Goal: Obtain resource: Download file/media

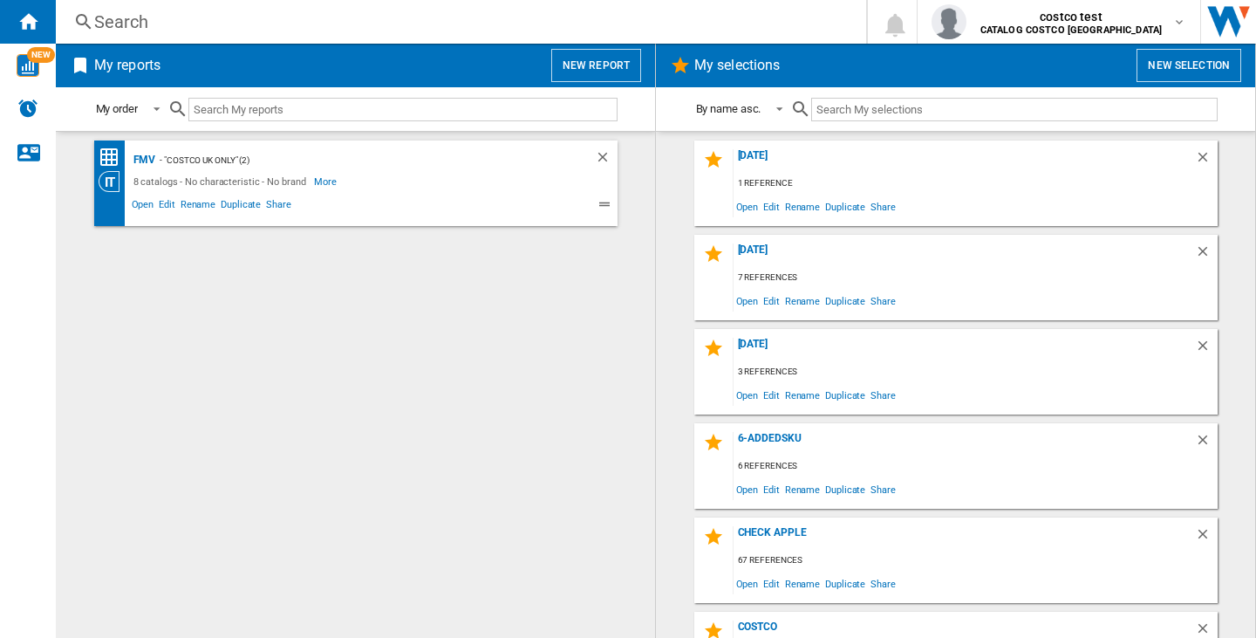
click at [581, 56] on button "New report" at bounding box center [596, 65] width 90 height 33
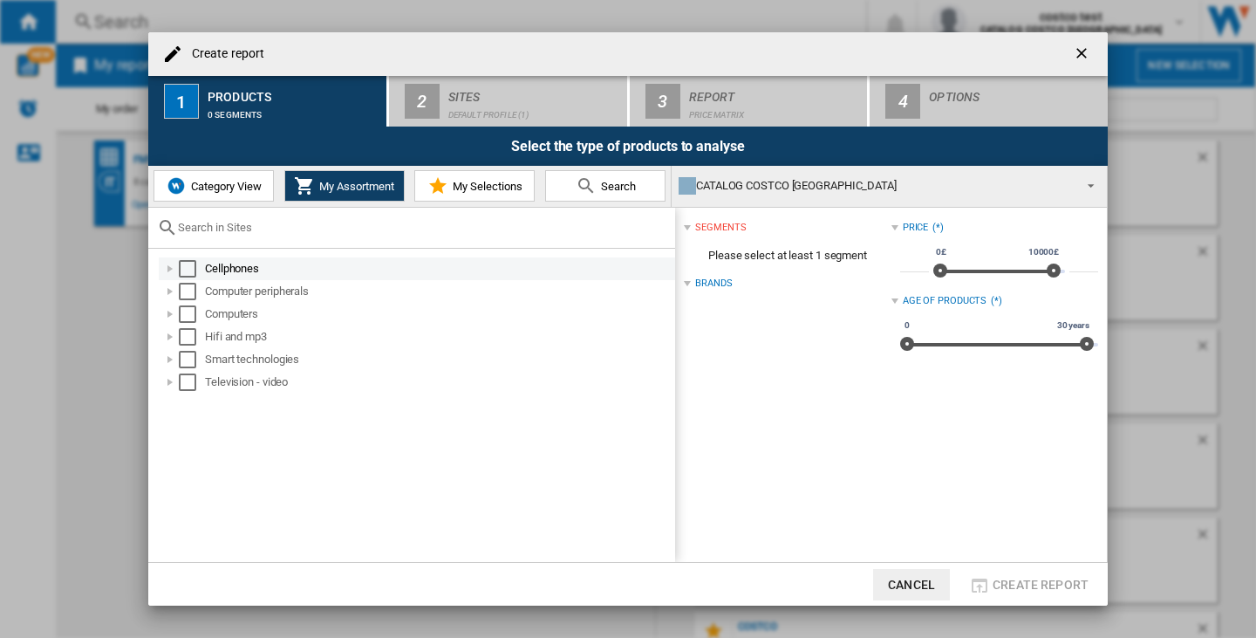
click at [236, 267] on div "Cellphones" at bounding box center [439, 268] width 468 height 17
click at [163, 265] on div at bounding box center [169, 268] width 17 height 17
click at [184, 263] on div "Select" at bounding box center [187, 268] width 17 height 17
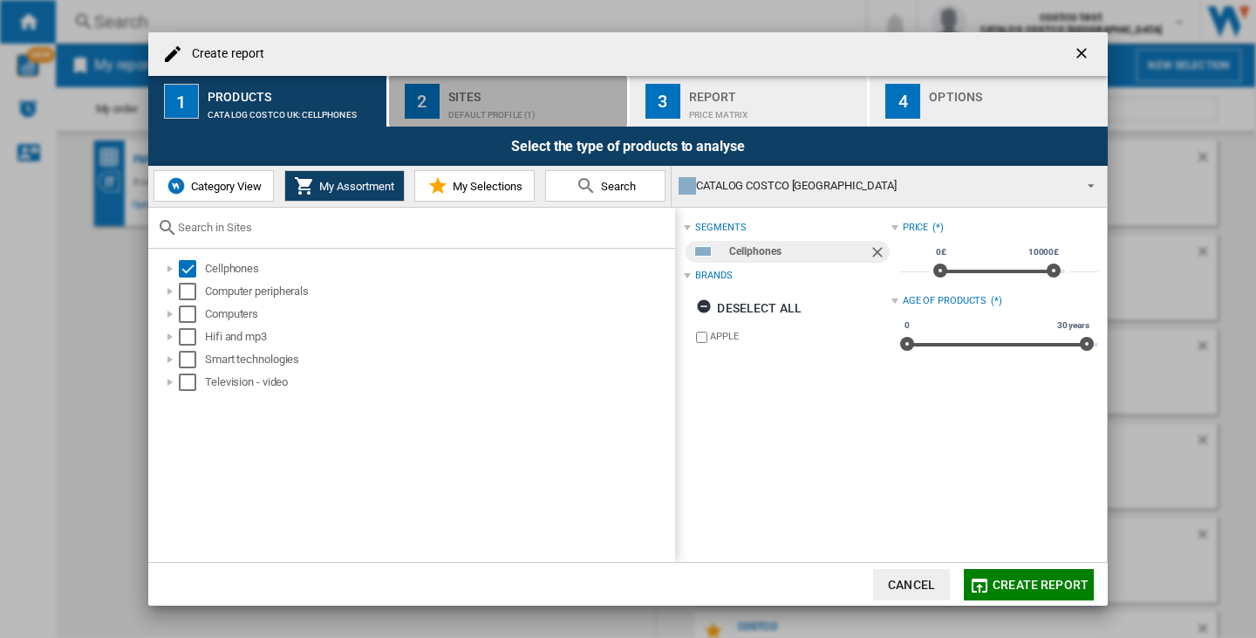
click at [512, 92] on div "Sites" at bounding box center [534, 92] width 172 height 18
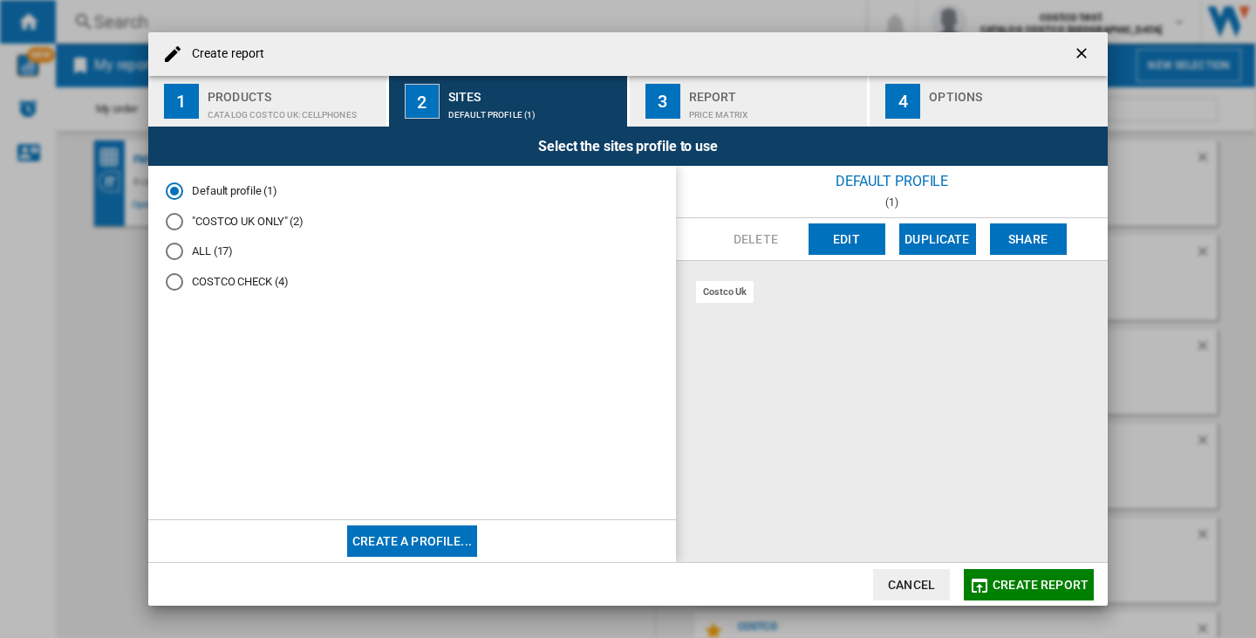
click at [208, 218] on md-radio-button ""COSTCO UK ONLY" (2)" at bounding box center [412, 221] width 493 height 17
click at [222, 278] on md-radio-button "COSTCO CHECK (4)" at bounding box center [412, 282] width 493 height 17
click at [222, 258] on md-radio-button "ALL (17)" at bounding box center [412, 251] width 493 height 17
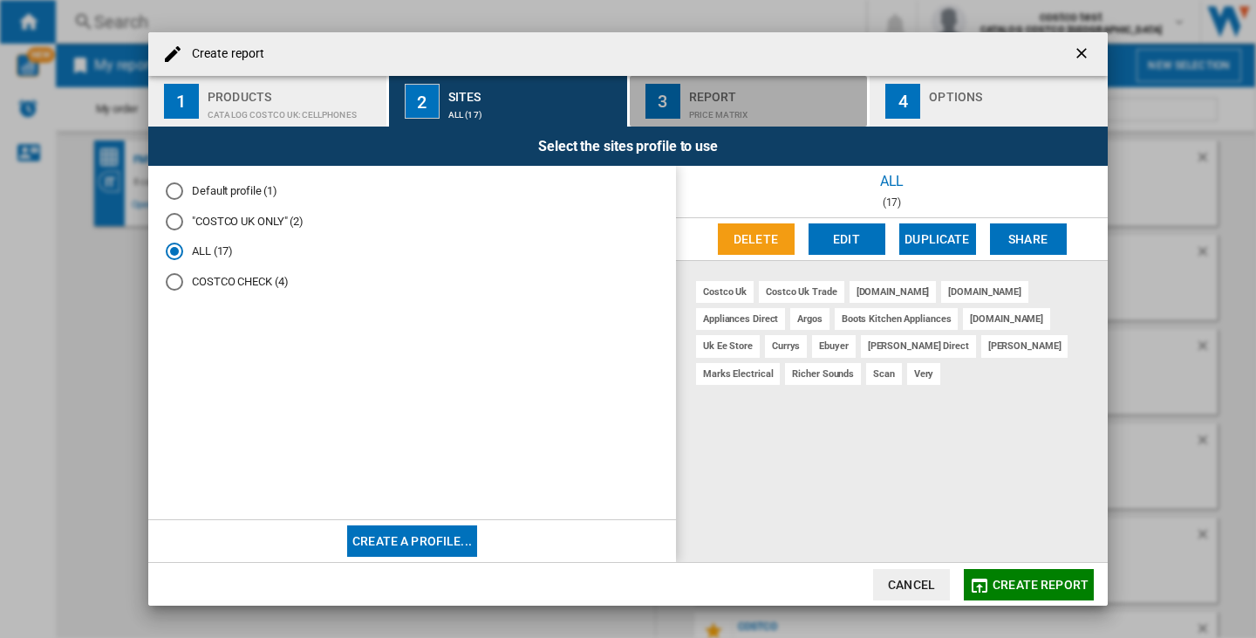
click at [725, 101] on div "Price Matrix" at bounding box center [775, 110] width 172 height 18
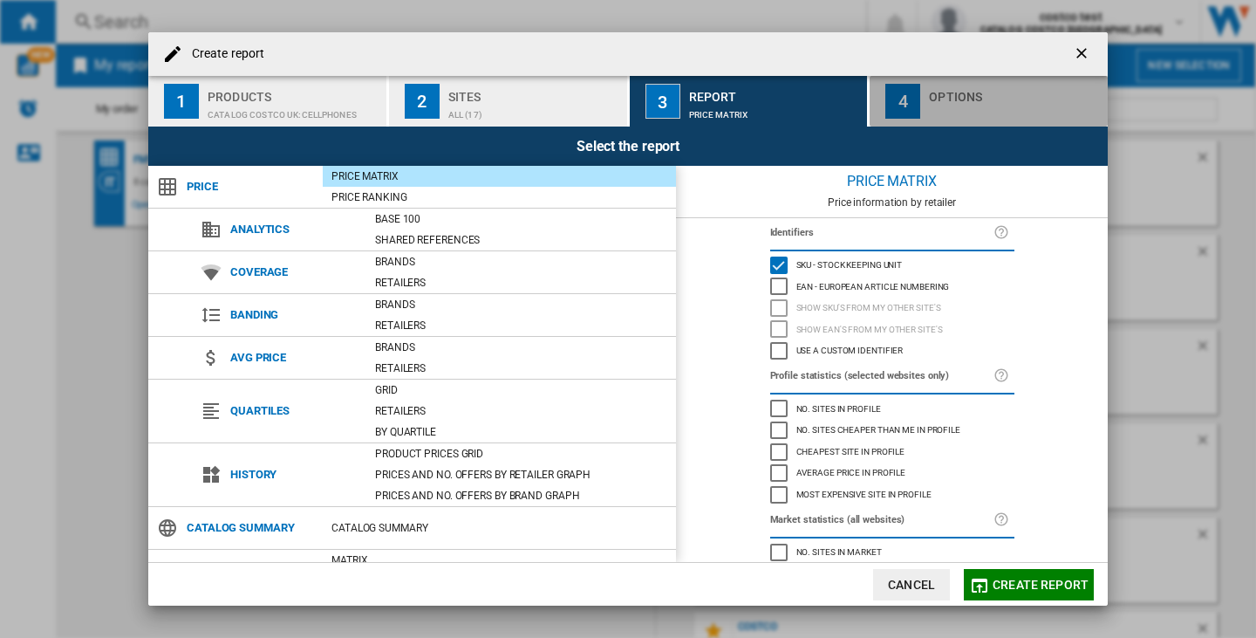
click at [954, 81] on button "4 Options" at bounding box center [989, 101] width 238 height 51
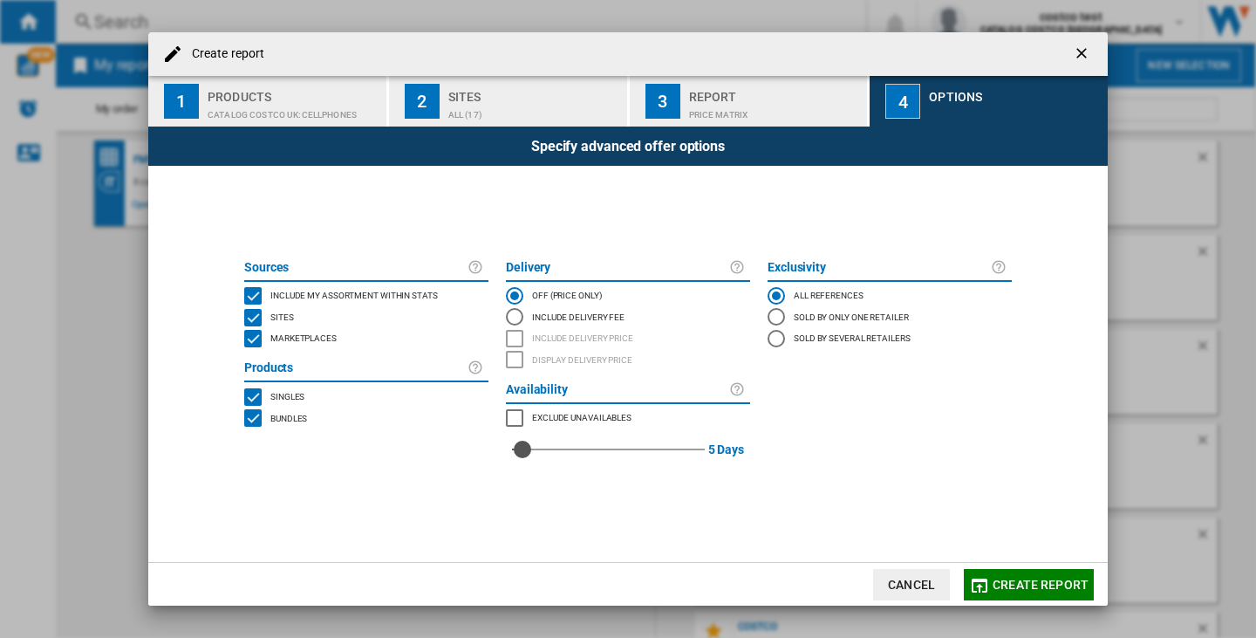
click at [523, 428] on div "5" at bounding box center [608, 428] width 193 height 0
click at [1023, 587] on span "Create report" at bounding box center [1041, 584] width 96 height 14
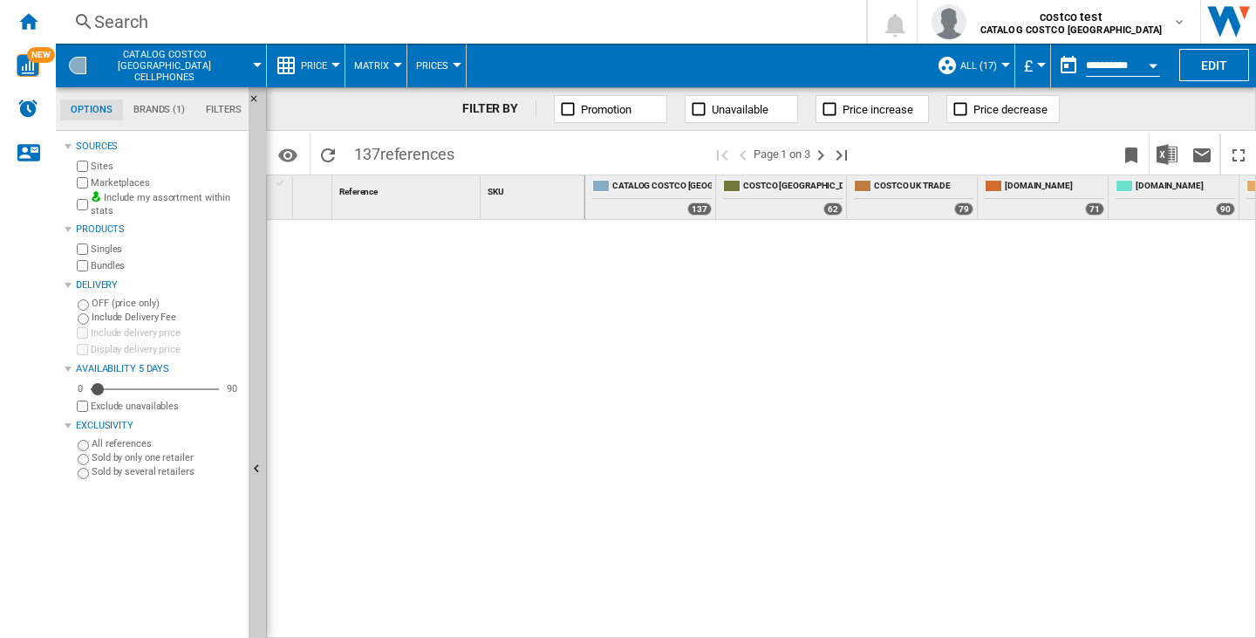
click at [1044, 60] on md-menu "£ Argentin Peso Australian Dollar balboa Bolivia [GEOGRAPHIC_DATA] Bulgarian le…" at bounding box center [1033, 66] width 36 height 44
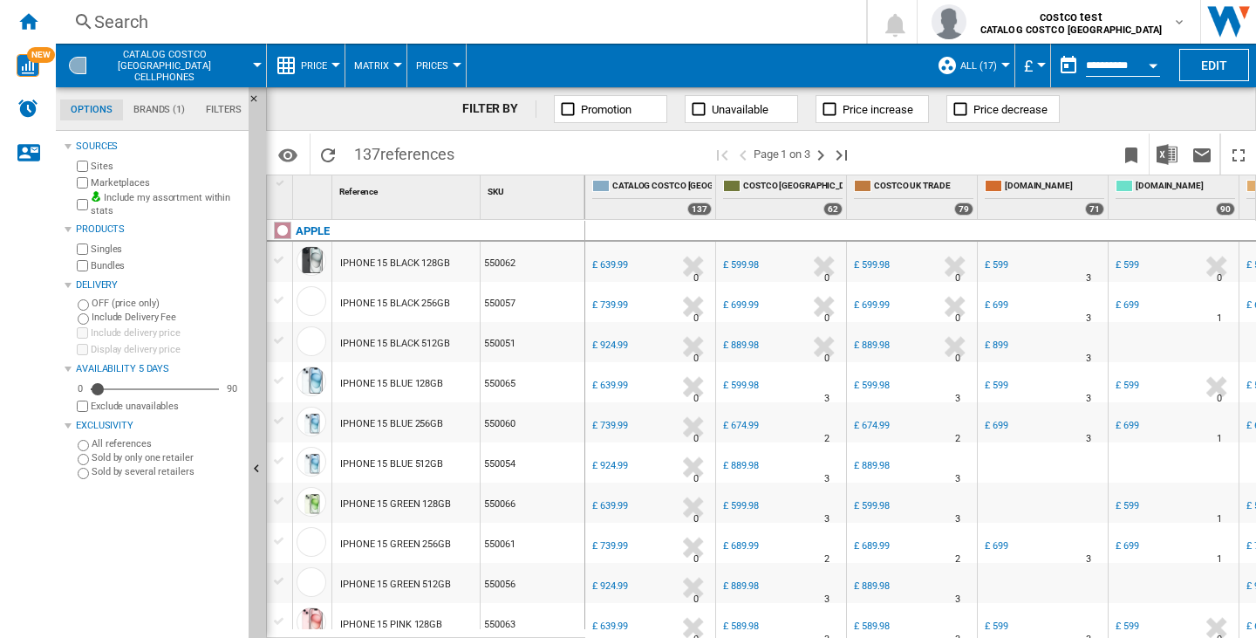
click at [1043, 60] on md-menu "£ Argentin Peso Australian Dollar balboa Bolivia [GEOGRAPHIC_DATA] Bulgarian le…" at bounding box center [1033, 66] width 36 height 44
click at [1033, 69] on button "£" at bounding box center [1032, 66] width 17 height 44
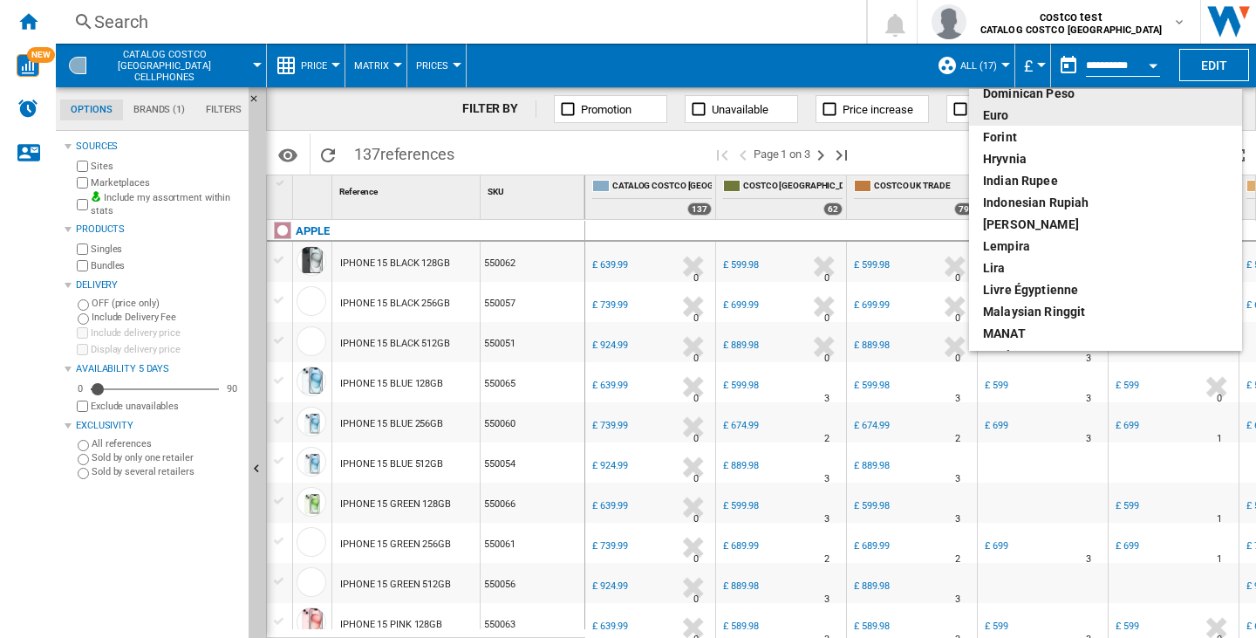
scroll to position [312, 0]
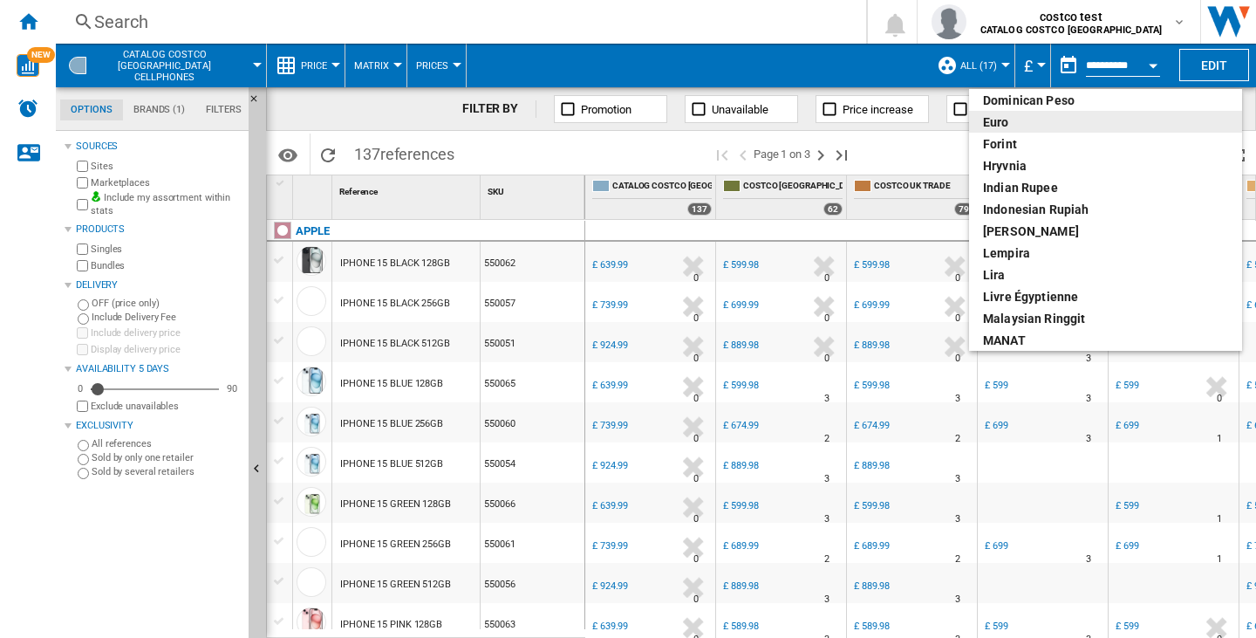
click at [1008, 120] on div "euro" at bounding box center [1105, 121] width 245 height 17
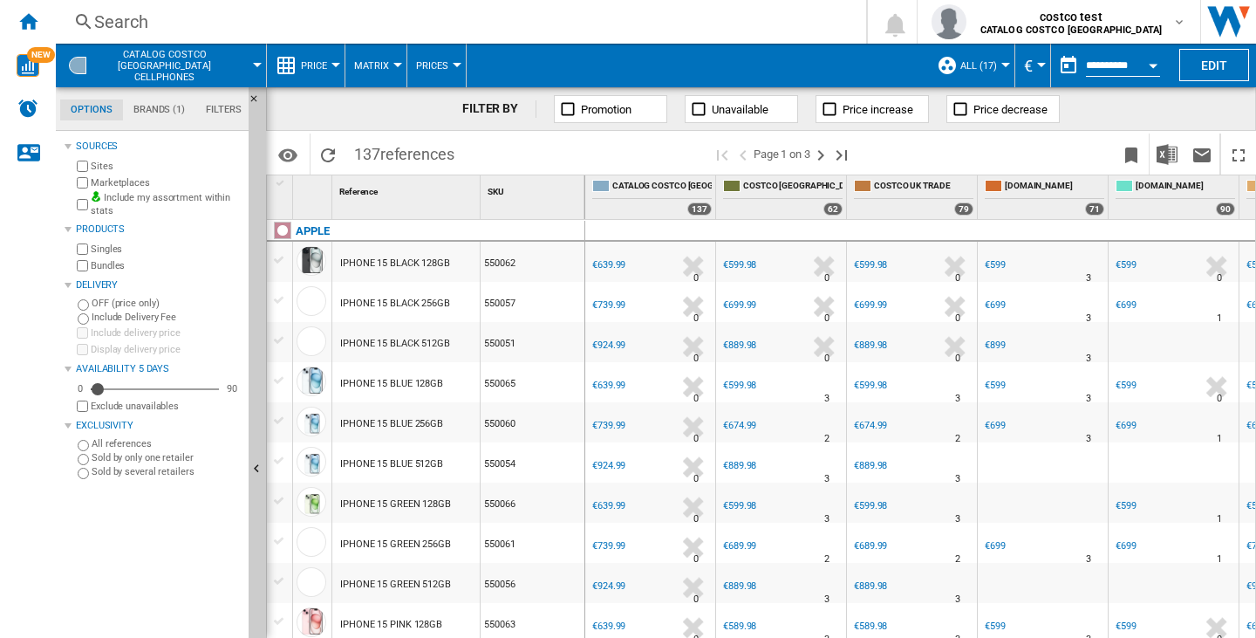
click at [1037, 63] on div "Currency" at bounding box center [1041, 65] width 9 height 4
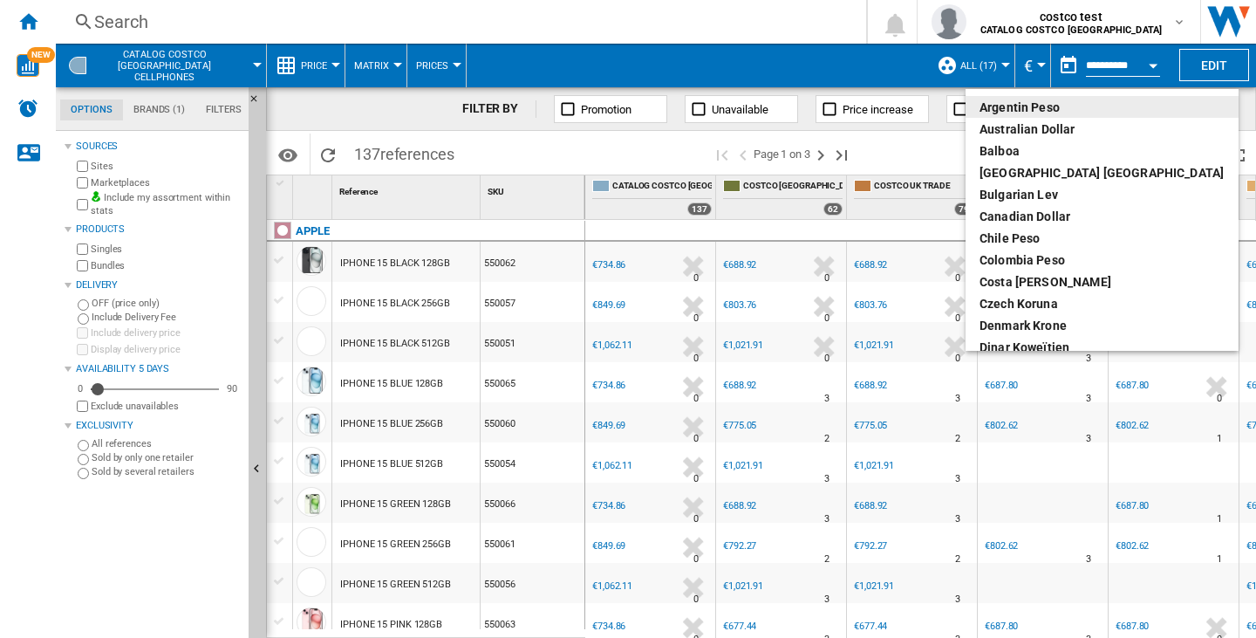
click at [1037, 58] on md-backdrop at bounding box center [628, 319] width 1256 height 638
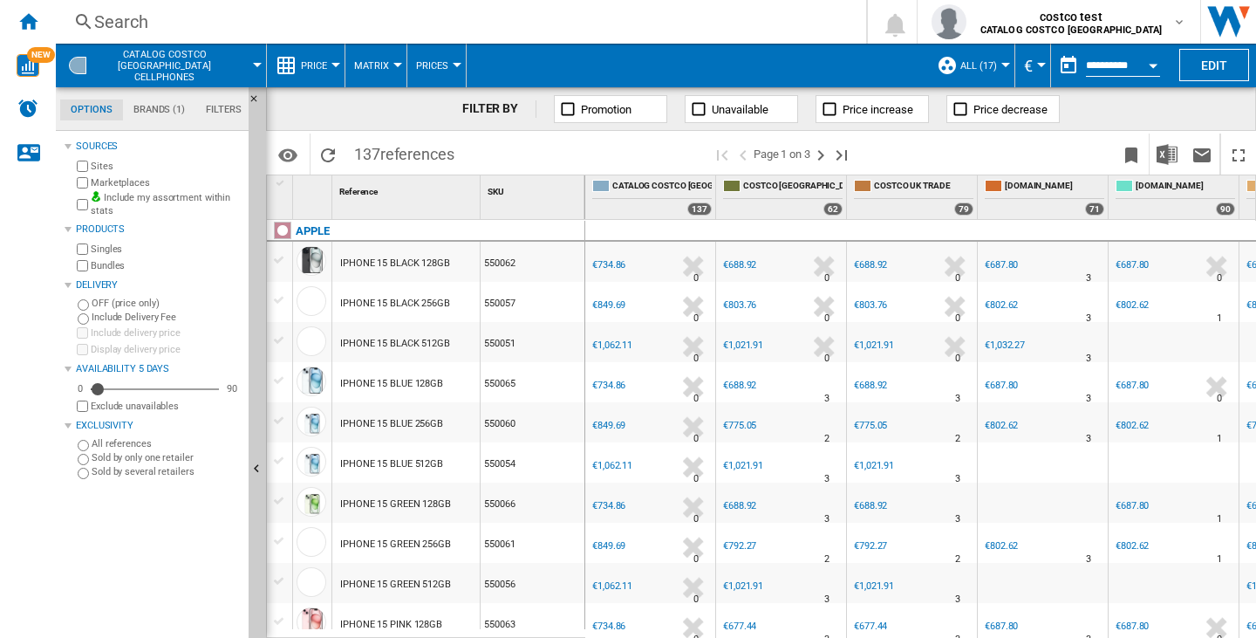
click at [1037, 58] on button "€" at bounding box center [1032, 66] width 17 height 44
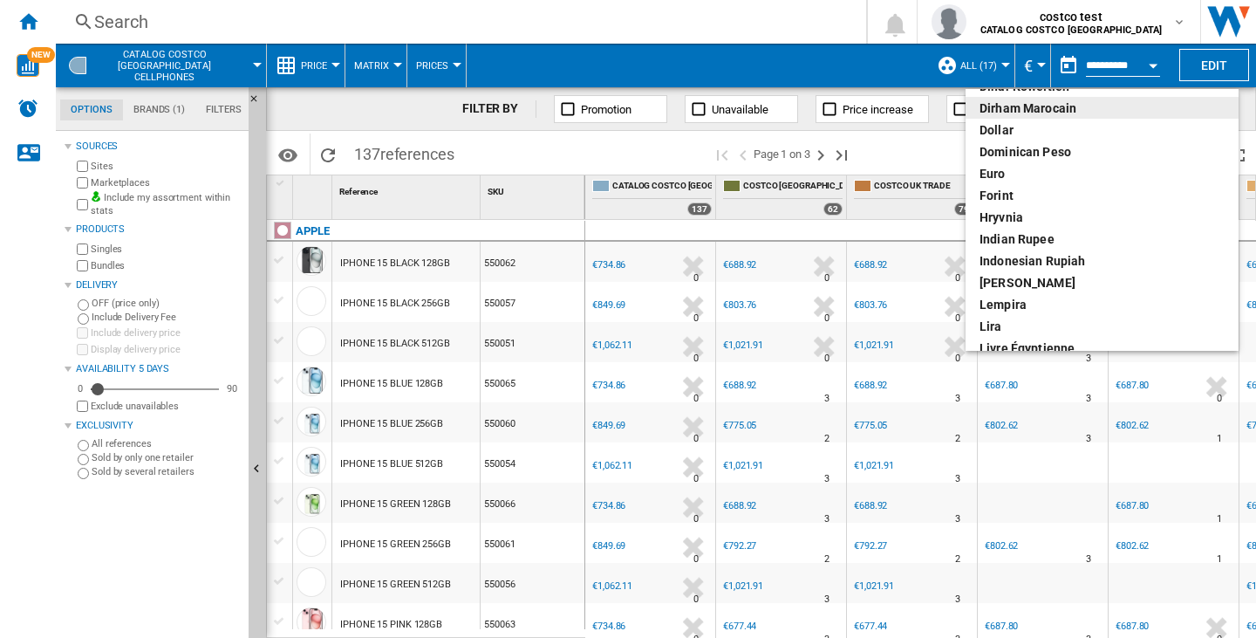
scroll to position [262, 0]
click at [939, 133] on md-backdrop at bounding box center [628, 319] width 1256 height 638
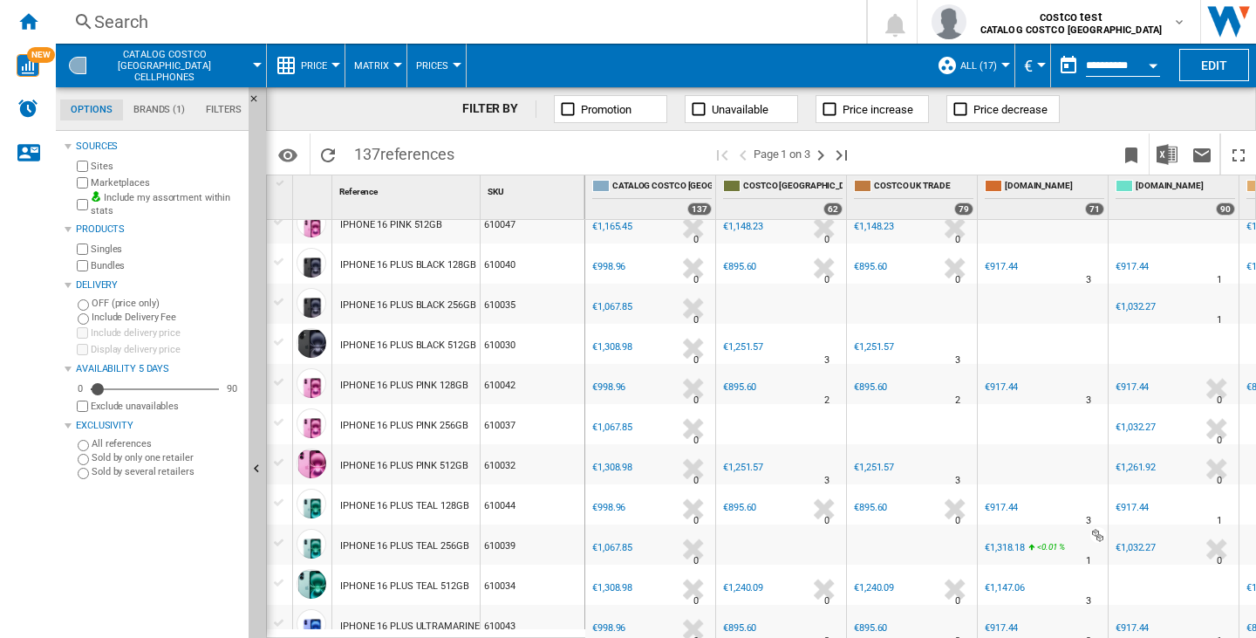
scroll to position [1615, 0]
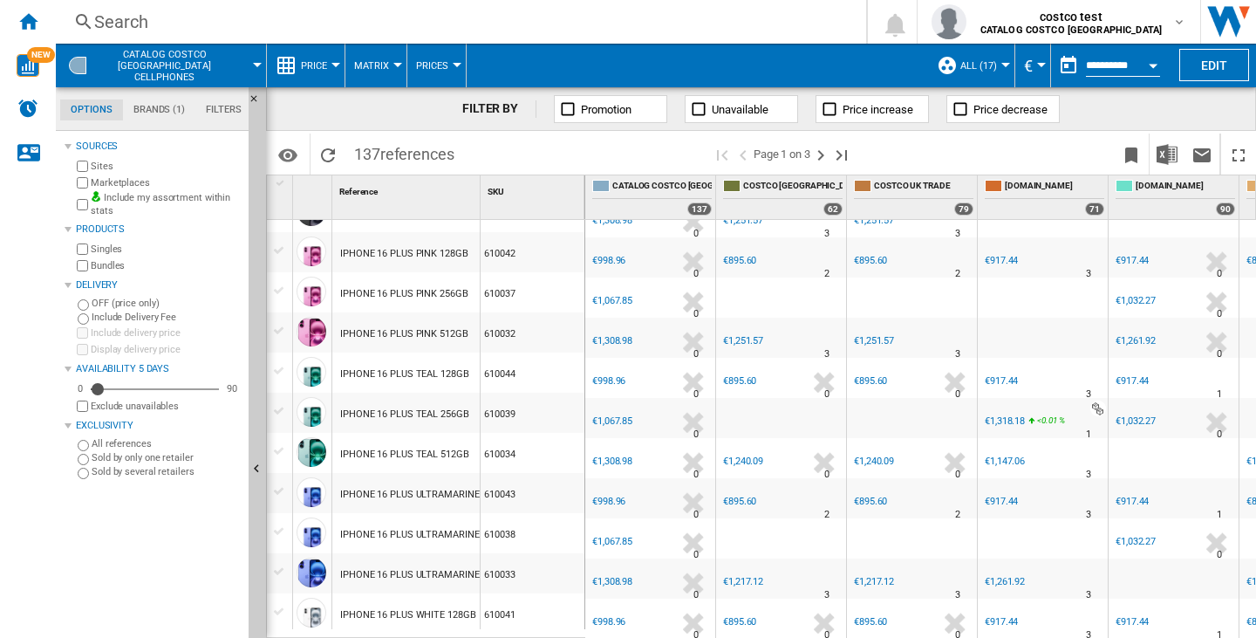
click at [257, 60] on span at bounding box center [257, 66] width 0 height 44
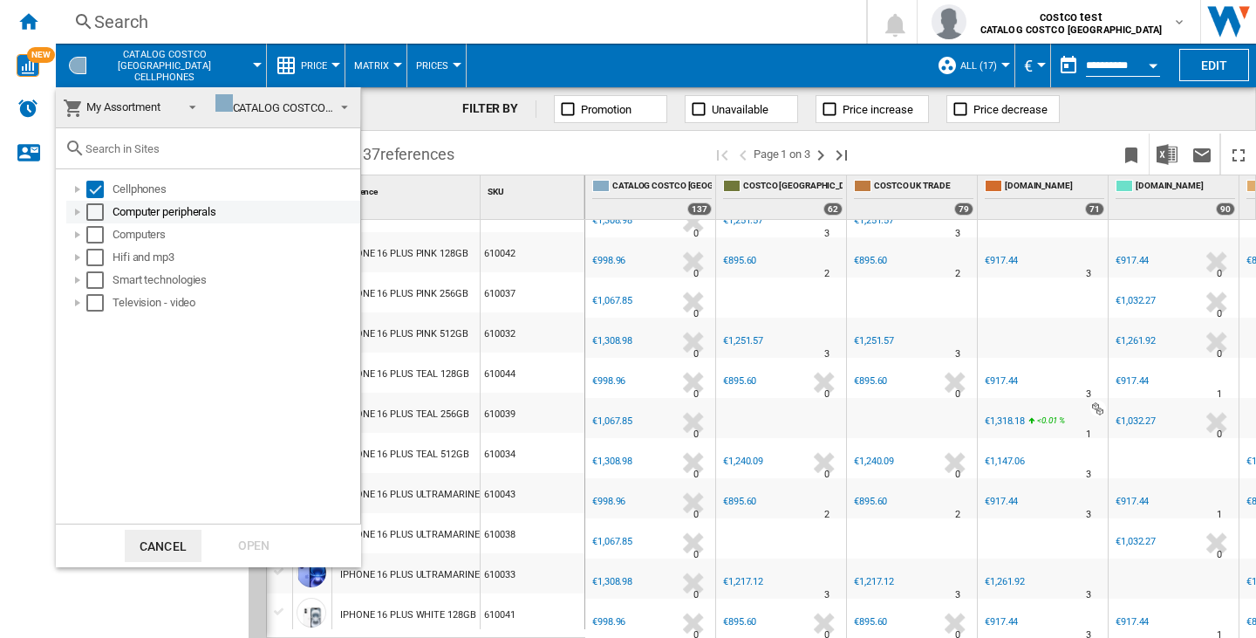
click at [138, 211] on div "Computer peripherals" at bounding box center [235, 211] width 245 height 17
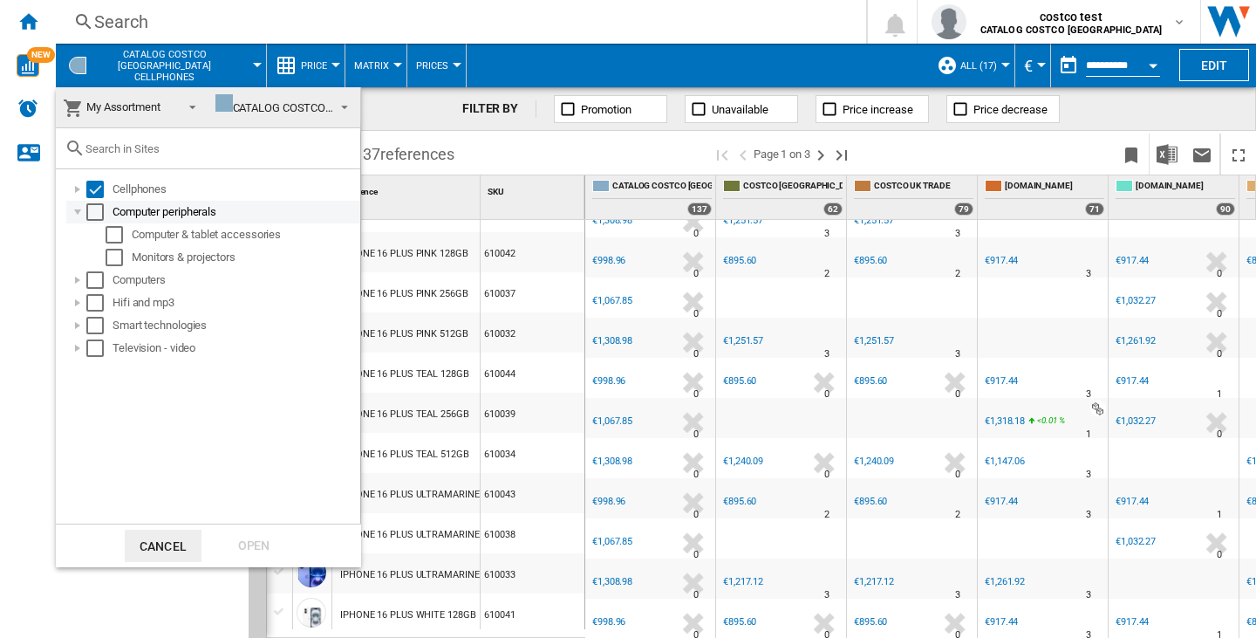
click at [76, 212] on div at bounding box center [77, 211] width 17 height 17
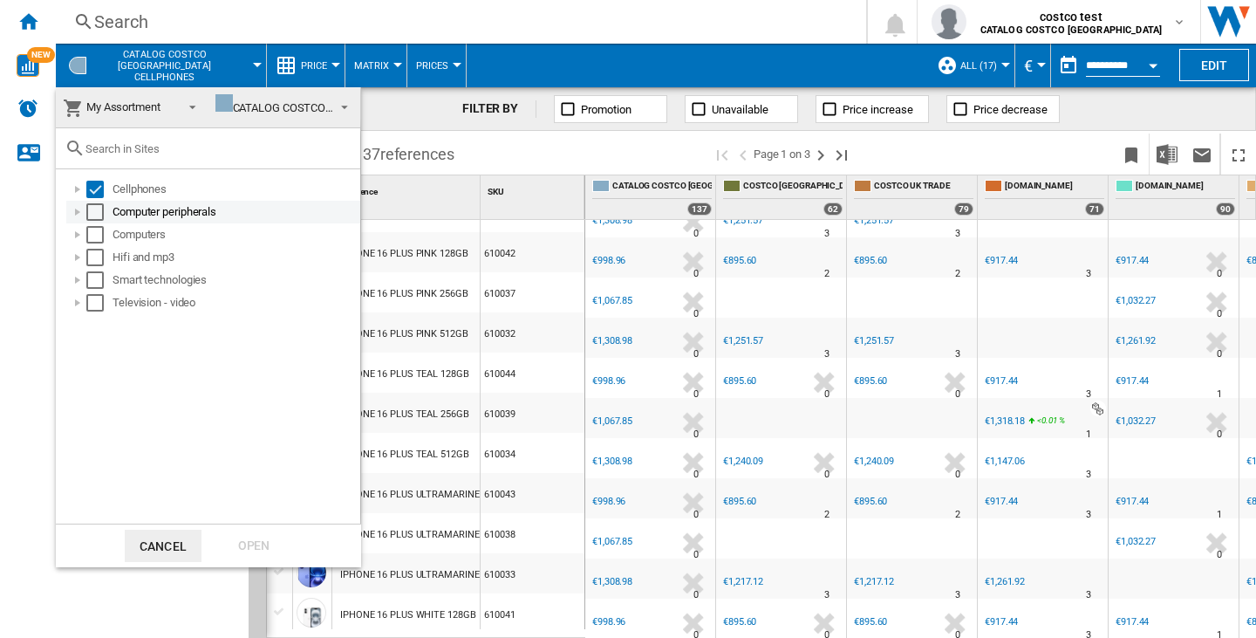
click at [84, 212] on div at bounding box center [77, 211] width 17 height 17
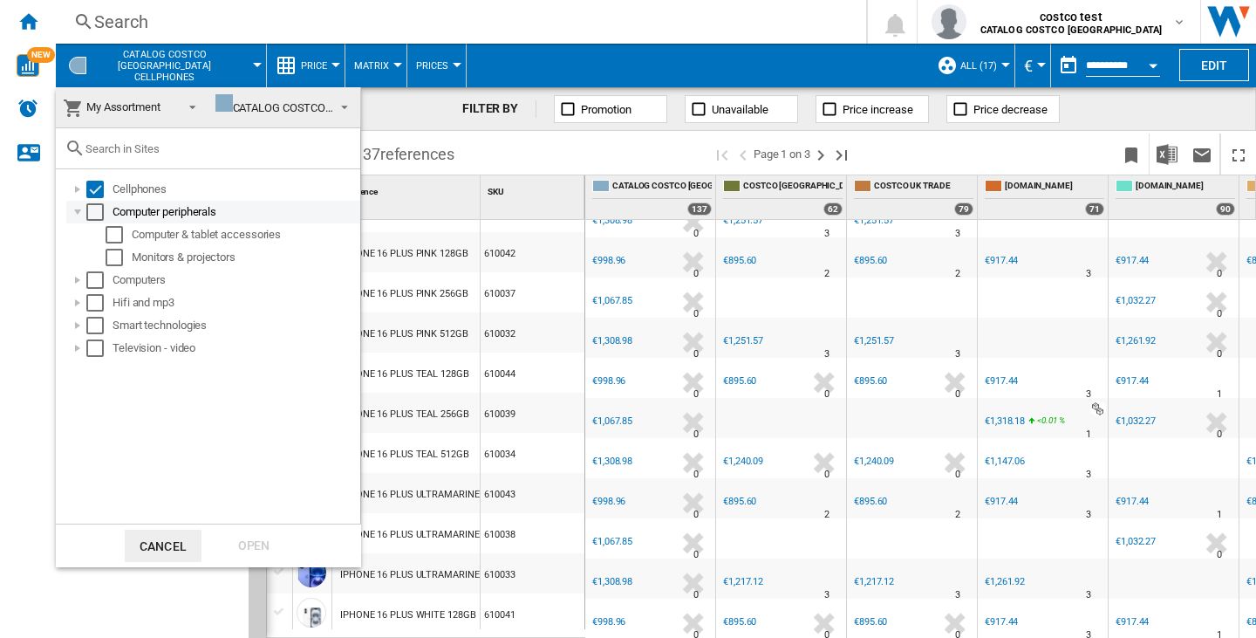
click at [84, 216] on div at bounding box center [77, 211] width 17 height 17
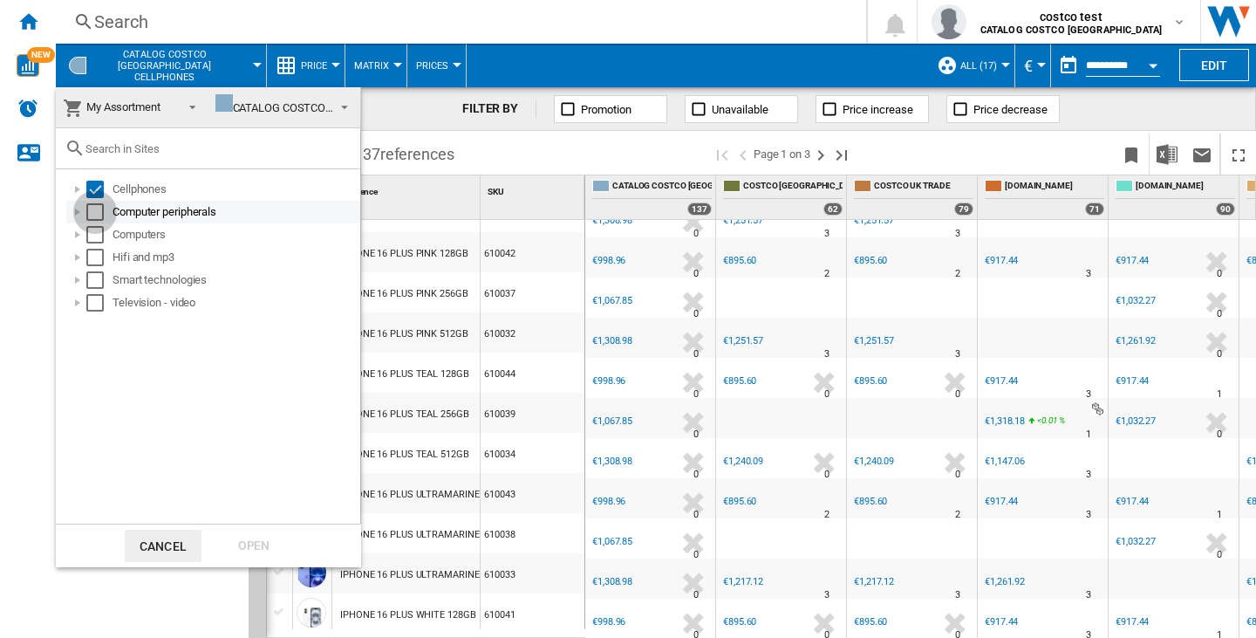
click at [100, 208] on div "Select" at bounding box center [94, 211] width 17 height 17
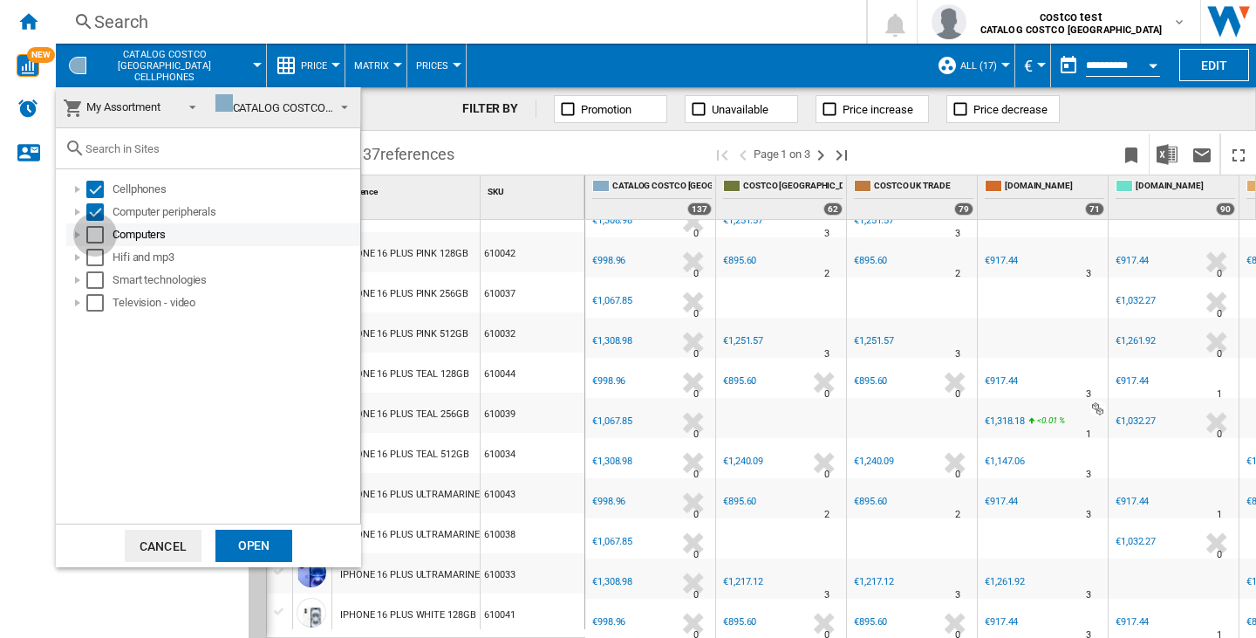
click at [96, 238] on div "Select" at bounding box center [94, 234] width 17 height 17
click at [96, 252] on div "Select" at bounding box center [94, 257] width 17 height 17
click at [99, 278] on div "Select" at bounding box center [94, 279] width 17 height 17
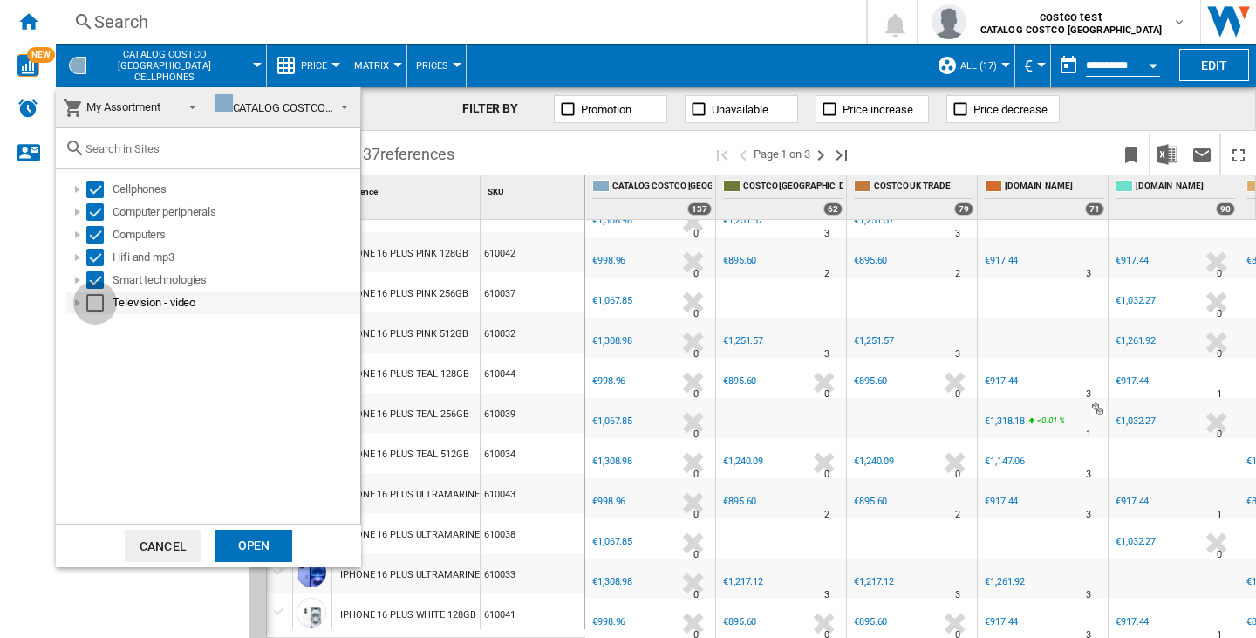
click at [97, 298] on div "Select" at bounding box center [94, 302] width 17 height 17
click at [246, 532] on div "Open" at bounding box center [253, 545] width 77 height 32
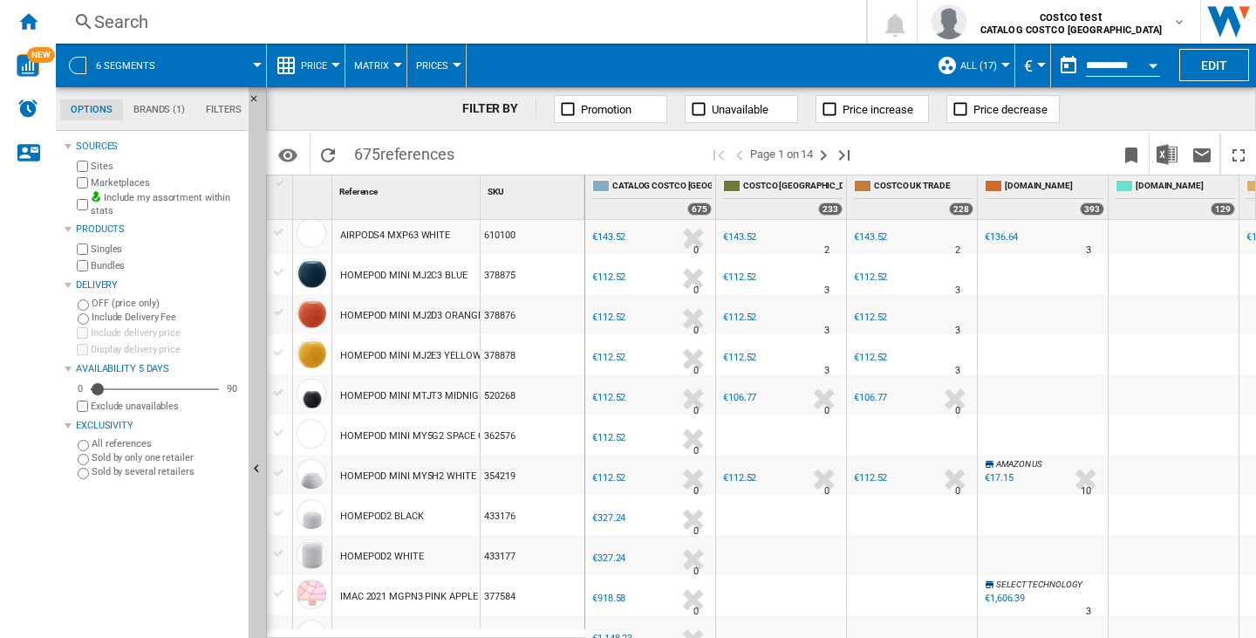
scroll to position [174, 0]
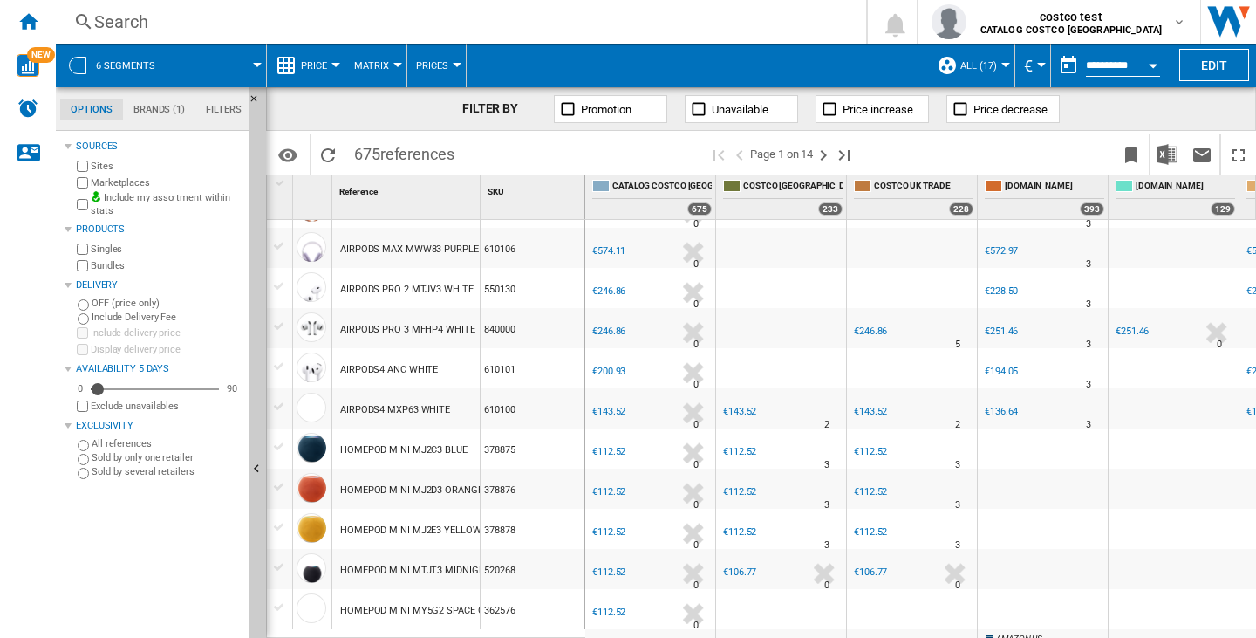
click at [1001, 287] on div "€228.50" at bounding box center [1001, 290] width 33 height 11
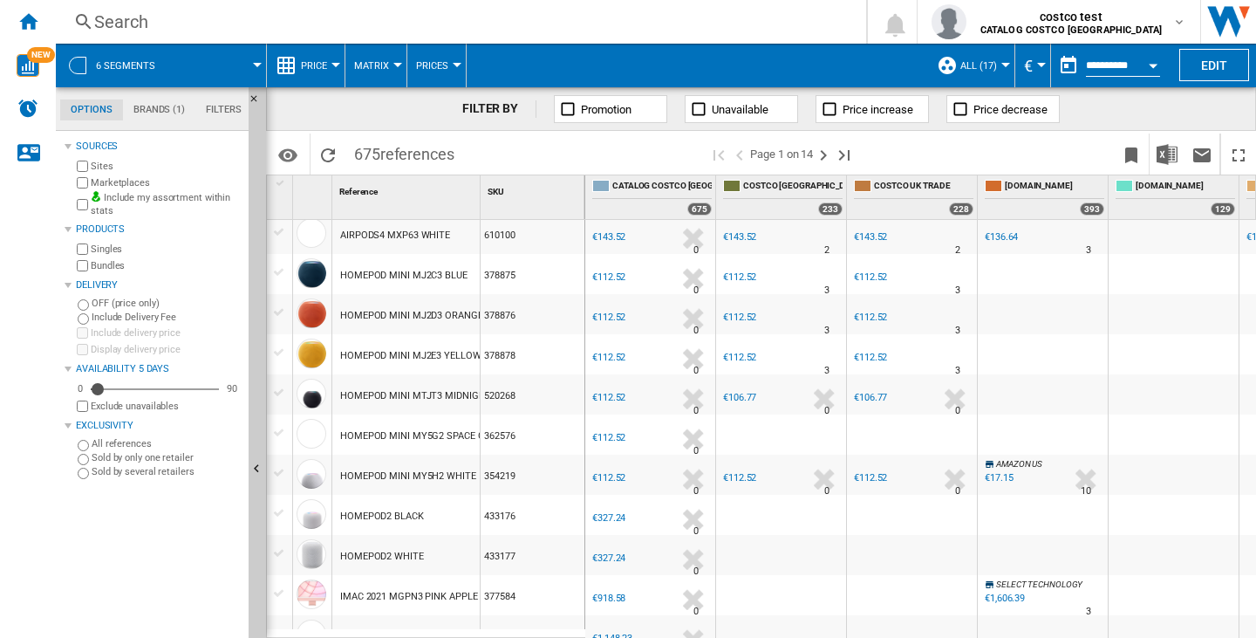
scroll to position [262, 0]
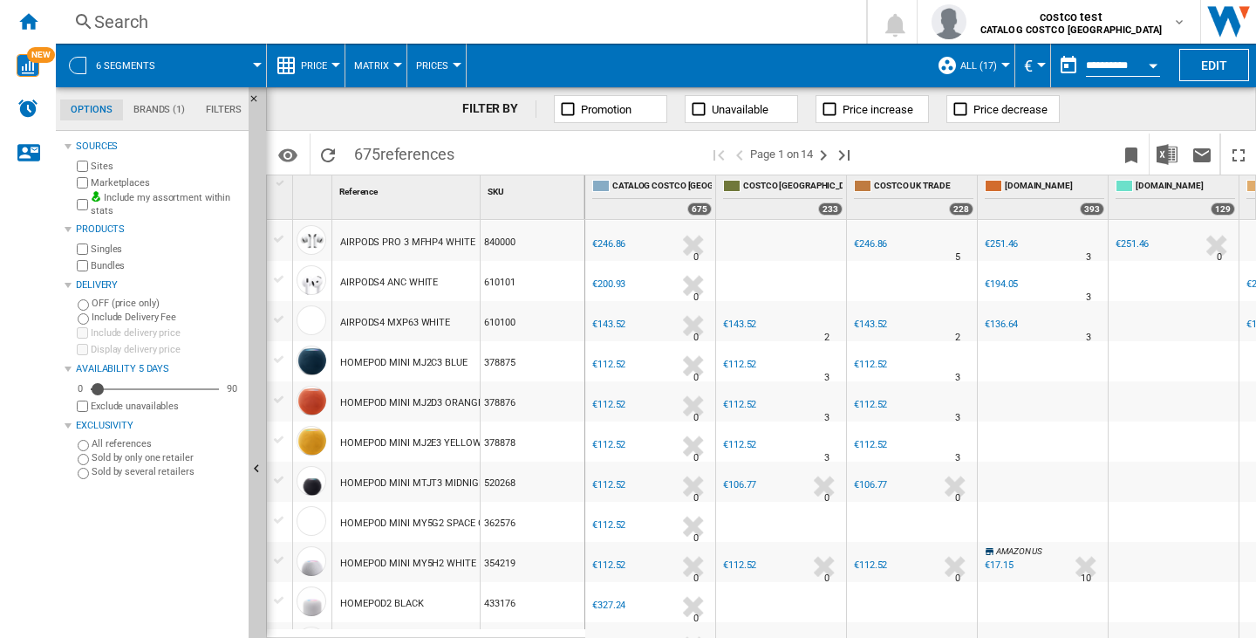
click at [745, 323] on div "€143.52" at bounding box center [739, 323] width 33 height 11
click at [1038, 65] on div "Currency" at bounding box center [1041, 65] width 9 height 4
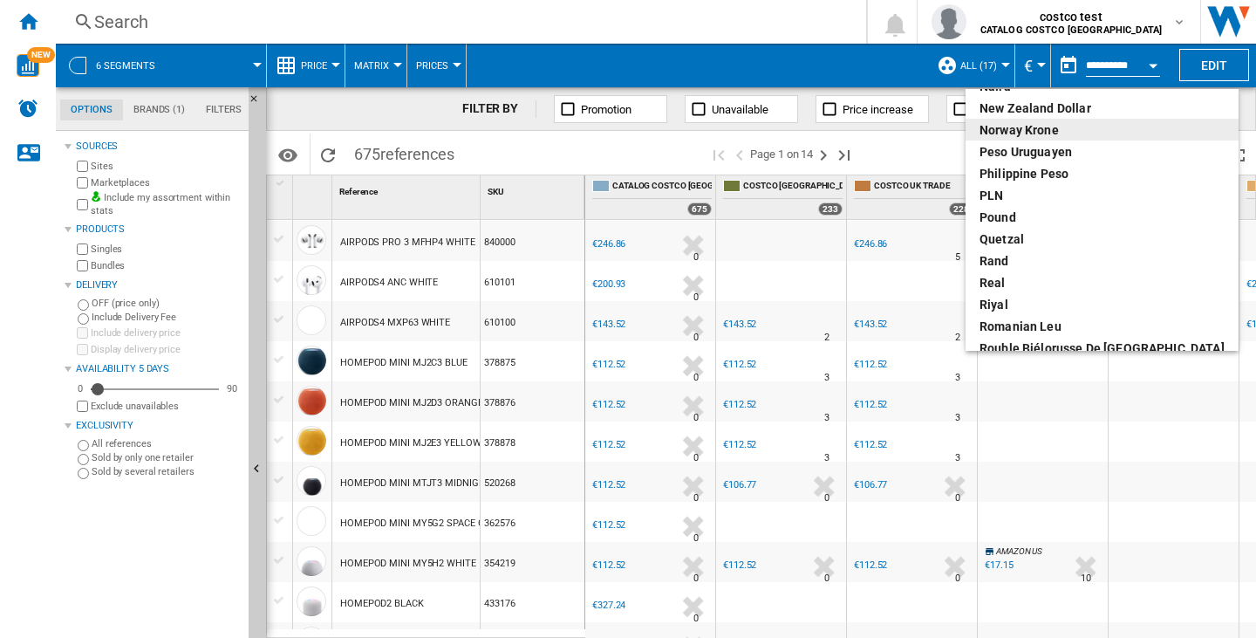
scroll to position [611, 0]
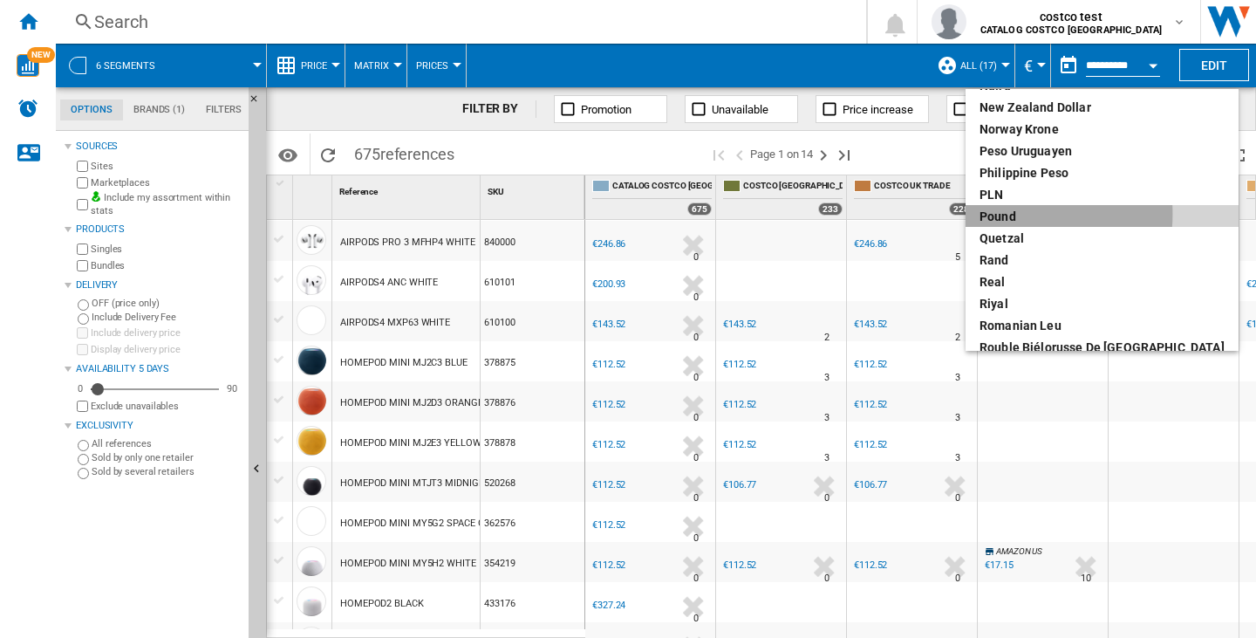
click at [1000, 214] on div "pound" at bounding box center [1102, 216] width 245 height 17
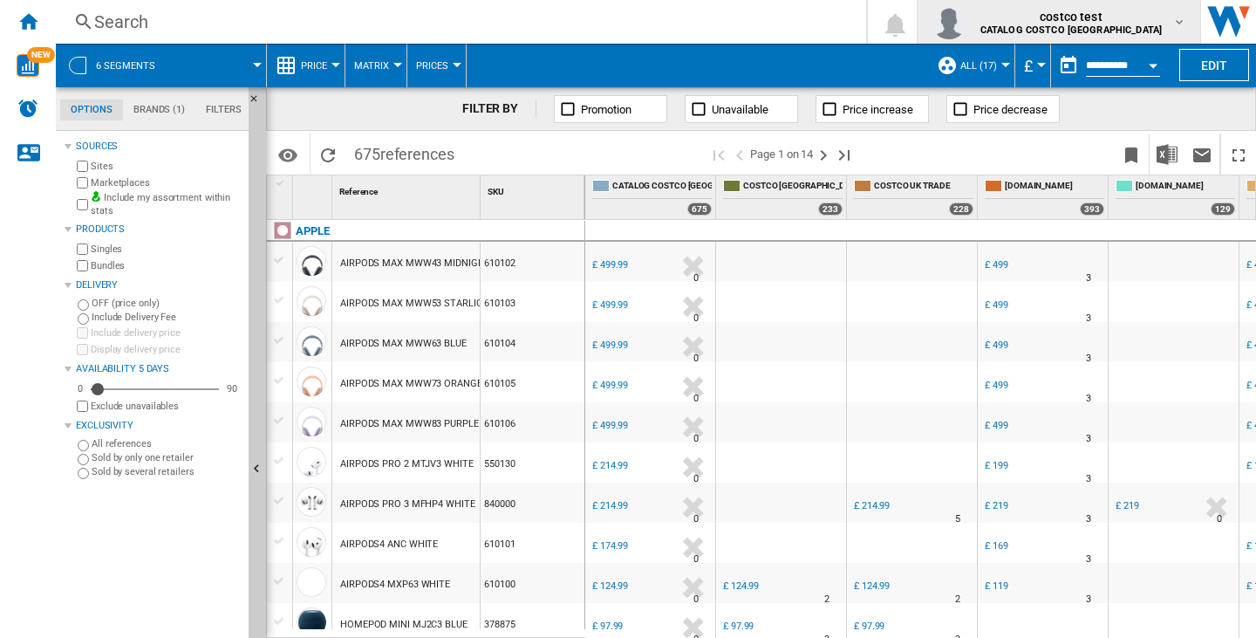
scroll to position [262, 0]
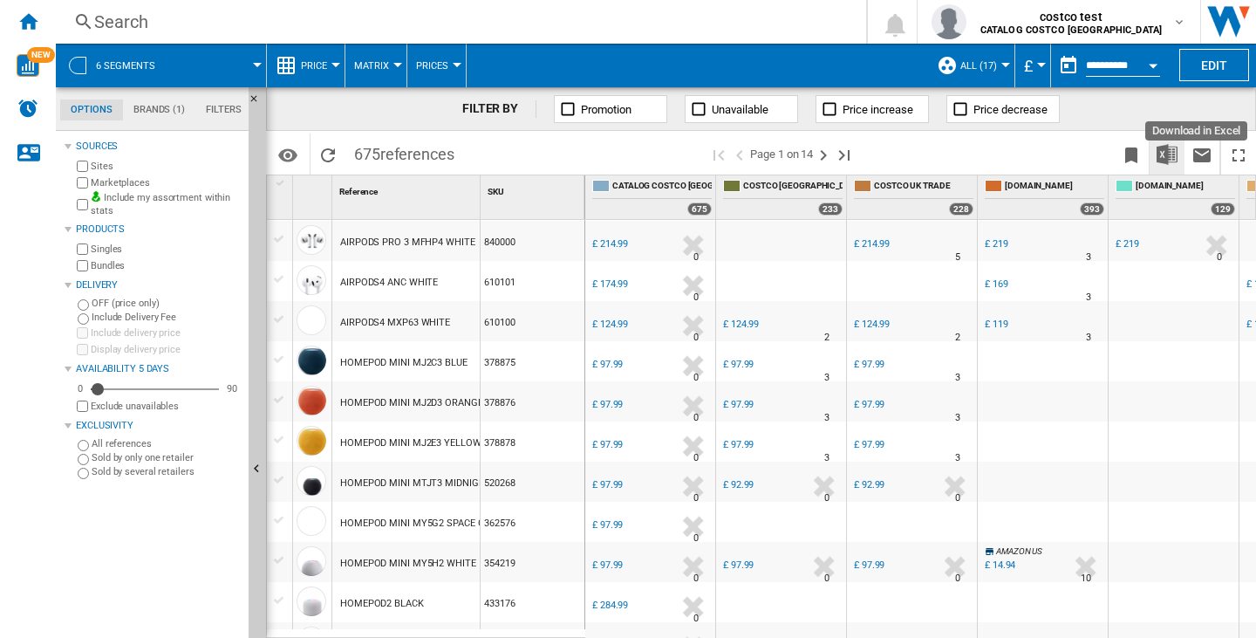
click at [1174, 154] on img "Download in Excel" at bounding box center [1167, 154] width 21 height 21
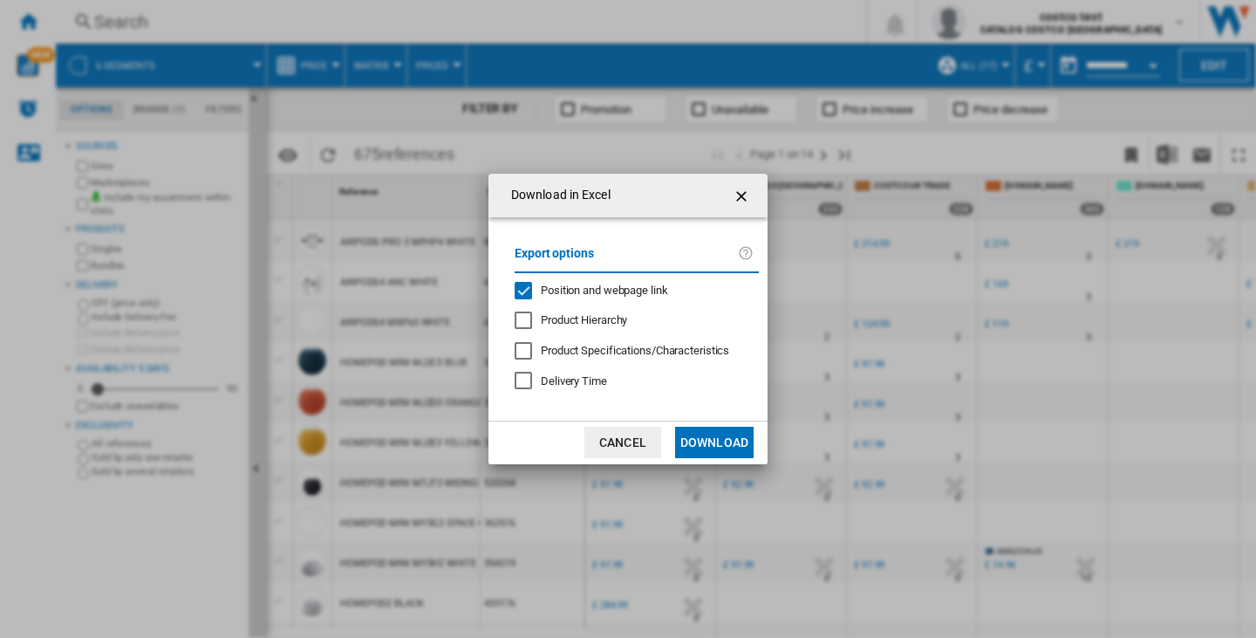
click at [711, 430] on button "Download" at bounding box center [714, 442] width 79 height 31
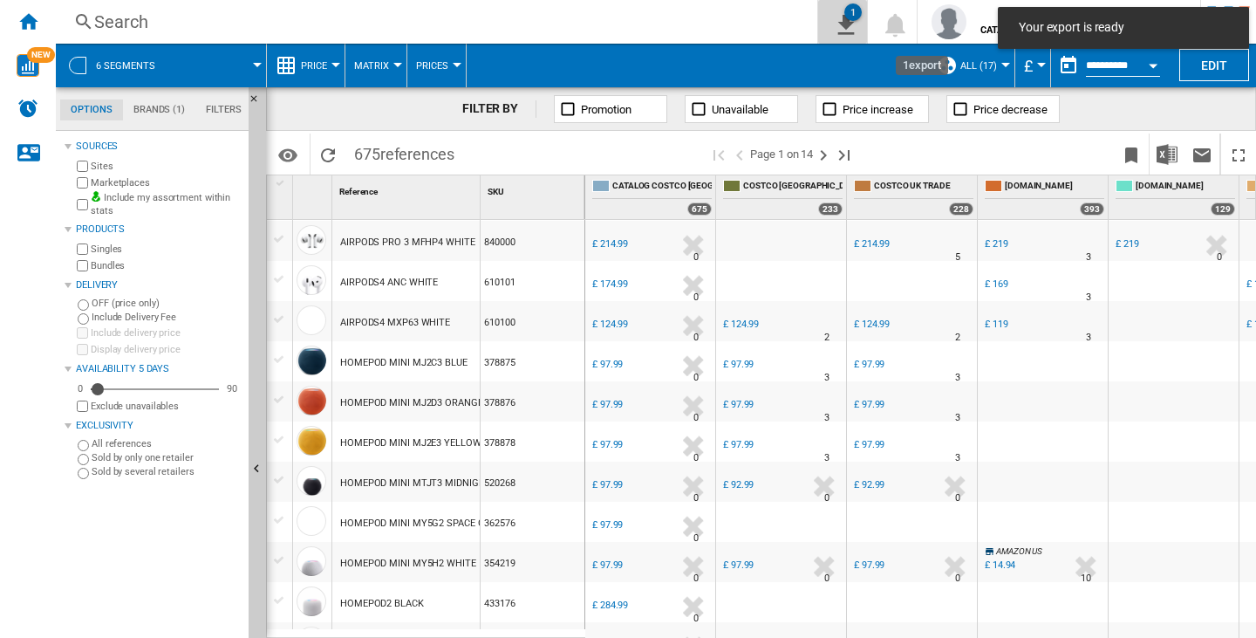
click at [853, 27] on ng-md-icon "1\a export" at bounding box center [842, 22] width 21 height 22
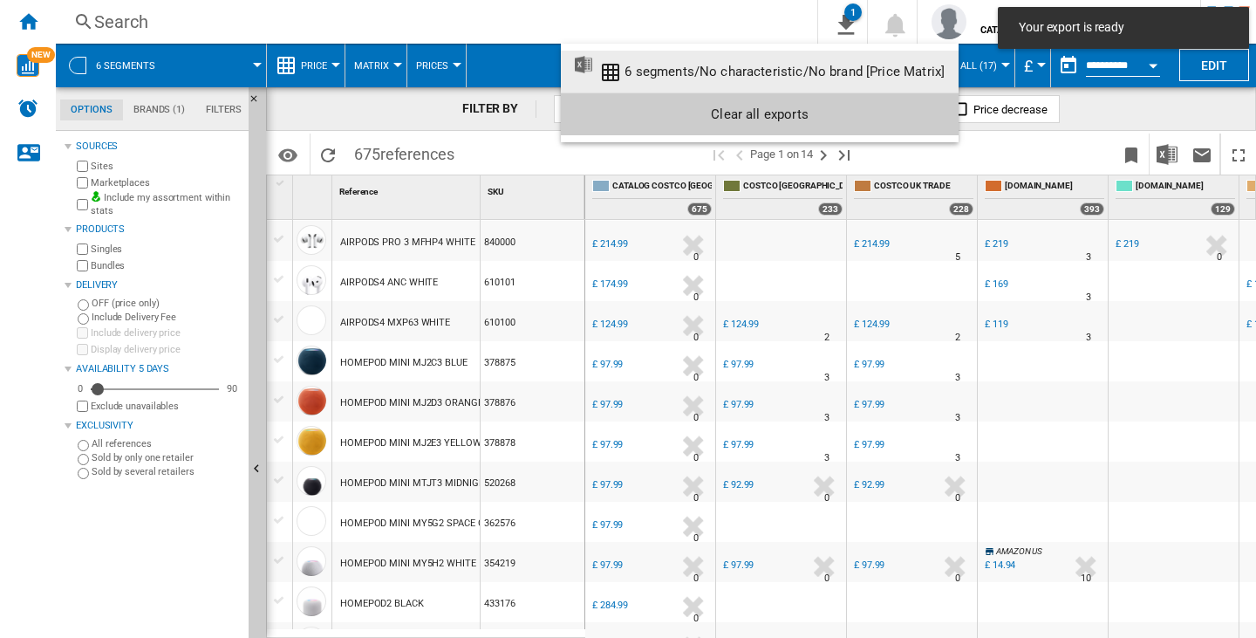
click at [751, 64] on div "6 segments/No characteristic/No brand [Price Matrix]" at bounding box center [785, 72] width 320 height 16
